Goal: Information Seeking & Learning: Learn about a topic

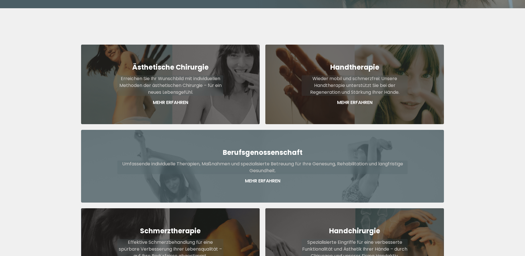
scroll to position [260, 0]
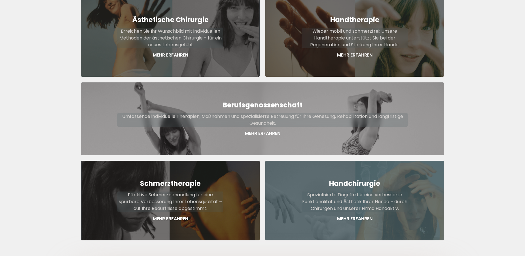
click at [354, 215] on p "Mehr Erfahren" at bounding box center [355, 218] width 106 height 7
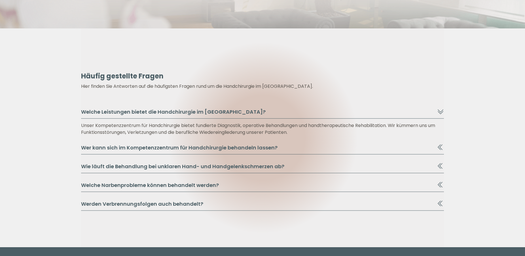
scroll to position [1099, 0]
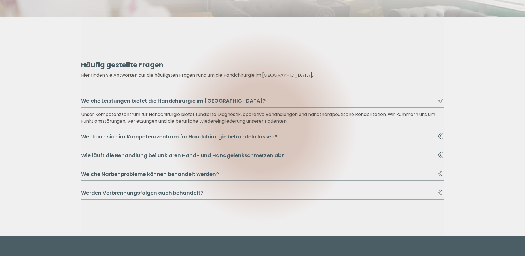
click at [443, 135] on icon at bounding box center [440, 135] width 7 height 7
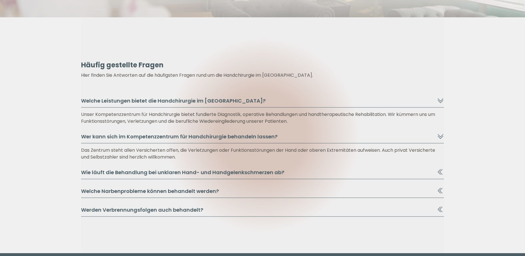
click at [441, 176] on button "Wie läuft die Behandlung bei unklaren Hand- und Handgelenkschmerzen ab?" at bounding box center [262, 173] width 363 height 11
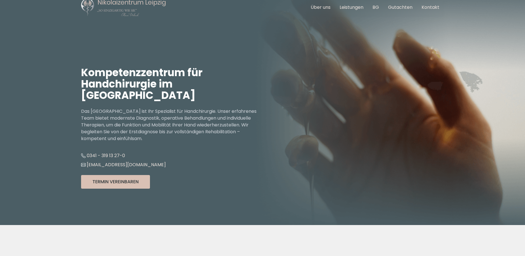
scroll to position [0, 0]
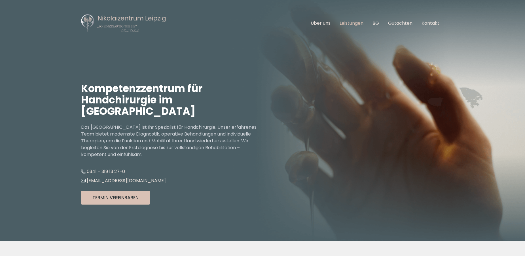
click at [352, 23] on link "Leistungen" at bounding box center [352, 23] width 24 height 7
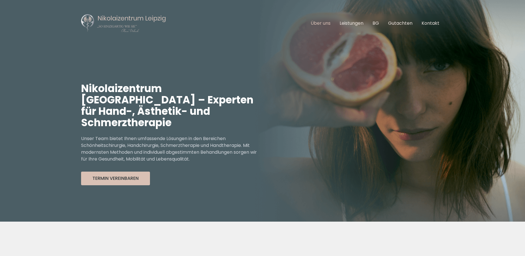
click at [318, 22] on link "Über uns" at bounding box center [321, 23] width 20 height 7
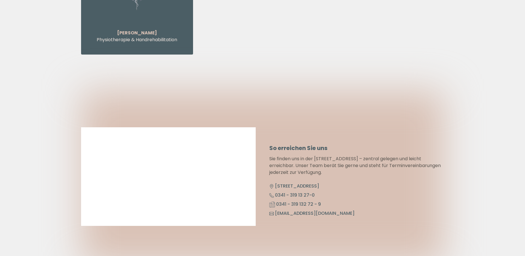
scroll to position [2749, 0]
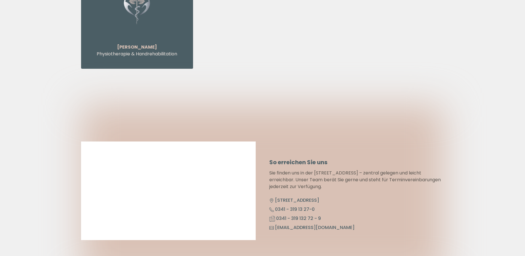
click at [196, 105] on div at bounding box center [262, 191] width 363 height 173
drag, startPoint x: 213, startPoint y: 216, endPoint x: 39, endPoint y: 152, distance: 185.0
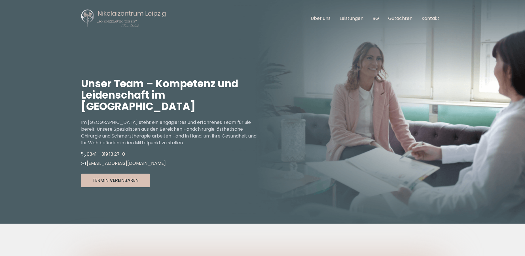
scroll to position [0, 0]
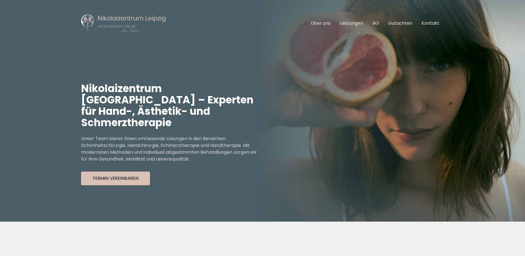
scroll to position [260, 0]
